Goal: Transaction & Acquisition: Purchase product/service

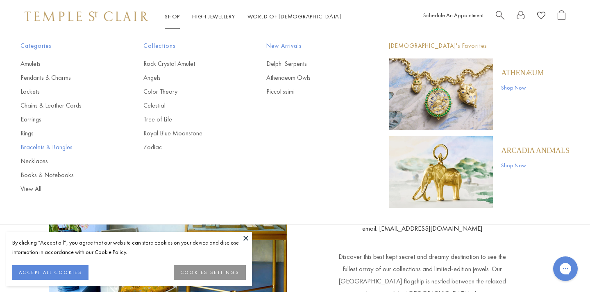
click at [33, 145] on link "Bracelets & Bangles" at bounding box center [65, 147] width 90 height 9
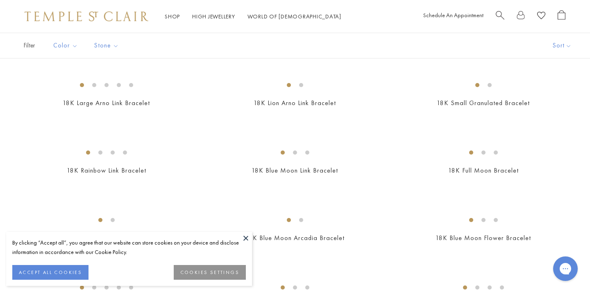
scroll to position [464, 0]
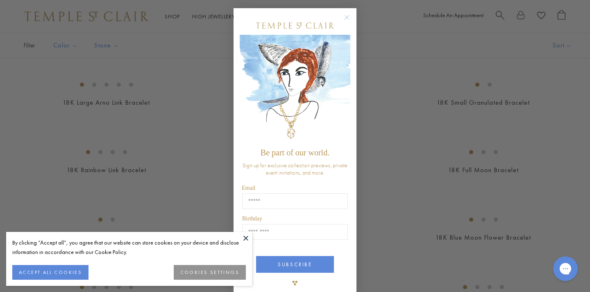
click at [347, 63] on img "POPUP Form" at bounding box center [295, 89] width 111 height 109
click at [344, 17] on circle "Close dialog" at bounding box center [347, 18] width 10 height 10
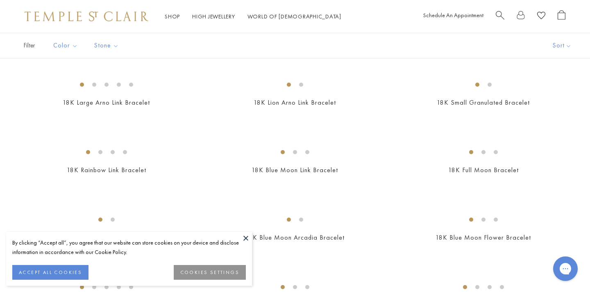
click at [246, 240] on button at bounding box center [246, 238] width 12 height 12
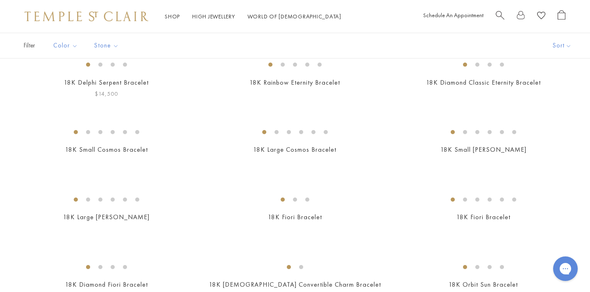
scroll to position [77, 0]
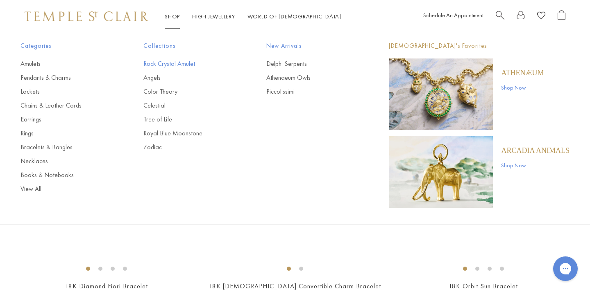
click at [175, 64] on link "Rock Crystal Amulet" at bounding box center [188, 63] width 90 height 9
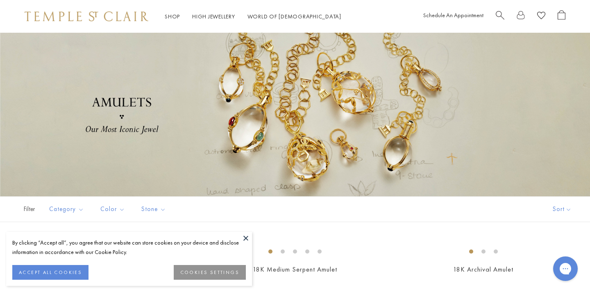
click at [246, 236] on button at bounding box center [246, 238] width 12 height 12
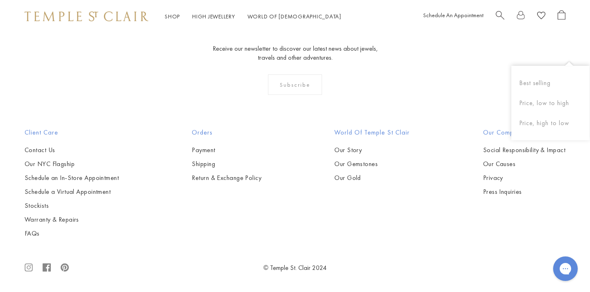
scroll to position [4347, 0]
click at [547, 104] on button "Price, low to high" at bounding box center [550, 103] width 78 height 20
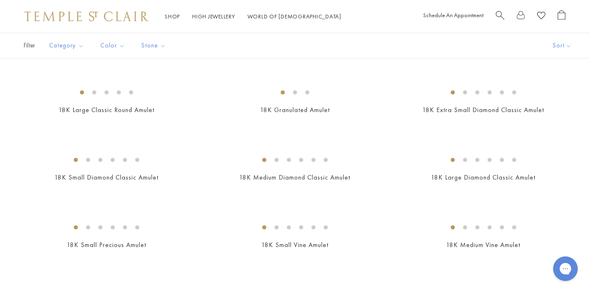
scroll to position [299, 0]
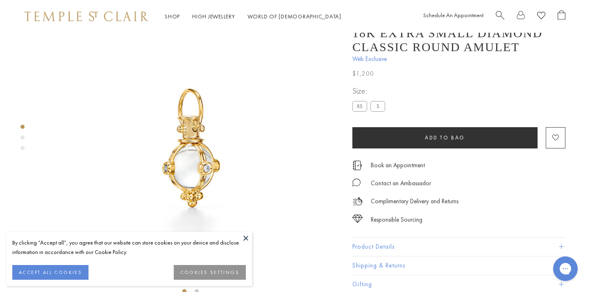
click at [244, 235] on button at bounding box center [246, 238] width 12 height 12
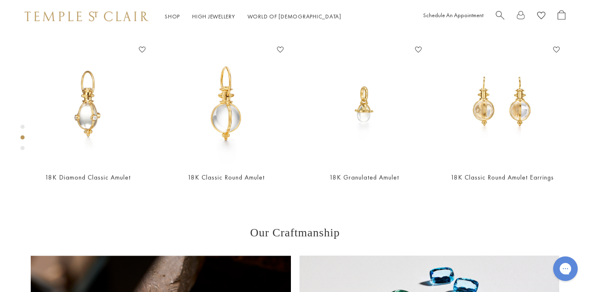
scroll to position [325, 0]
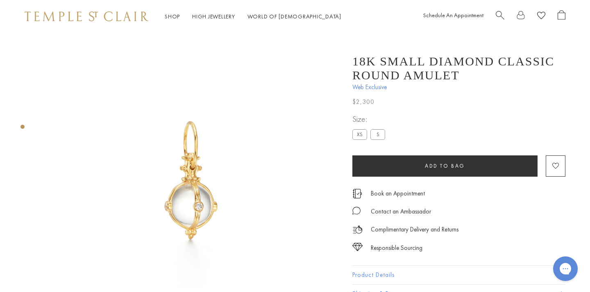
scroll to position [1, 0]
click at [226, 177] on img at bounding box center [190, 181] width 299 height 299
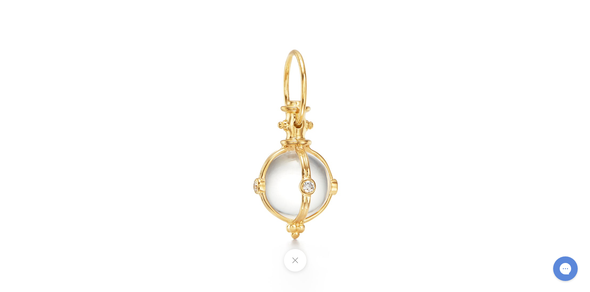
scroll to position [1, 2]
click at [226, 177] on img at bounding box center [294, 146] width 479 height 479
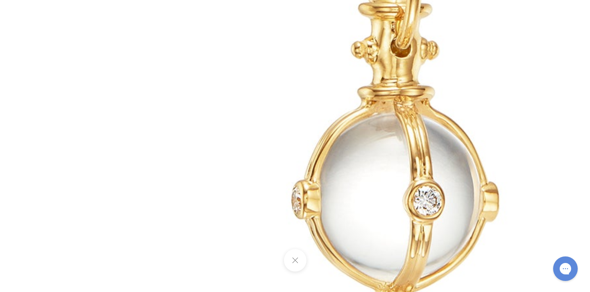
click at [226, 177] on img at bounding box center [393, 101] width 1179 height 1179
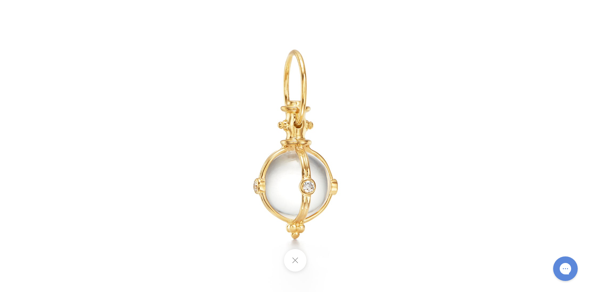
click at [299, 260] on button at bounding box center [294, 260] width 23 height 23
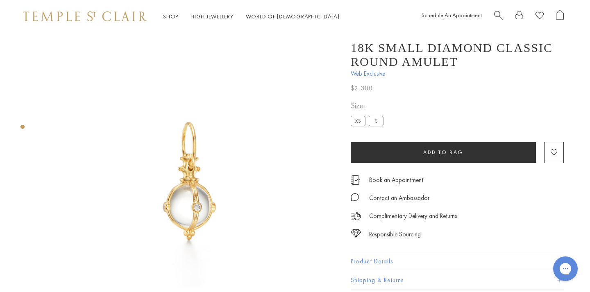
scroll to position [0, 2]
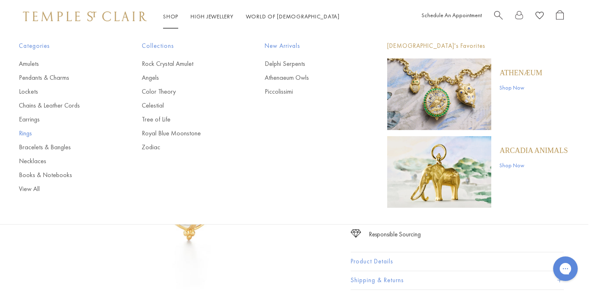
click at [27, 135] on link "Rings" at bounding box center [64, 133] width 90 height 9
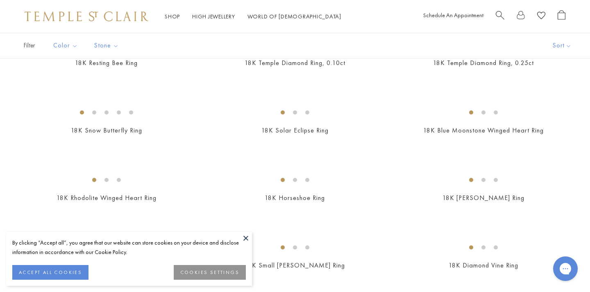
scroll to position [503, 0]
click at [244, 236] on button at bounding box center [246, 238] width 12 height 12
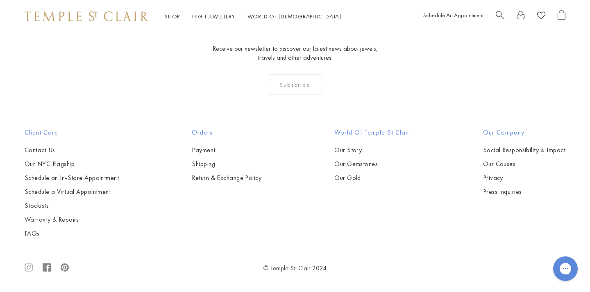
scroll to position [3347, 0]
